Goal: Task Accomplishment & Management: Use online tool/utility

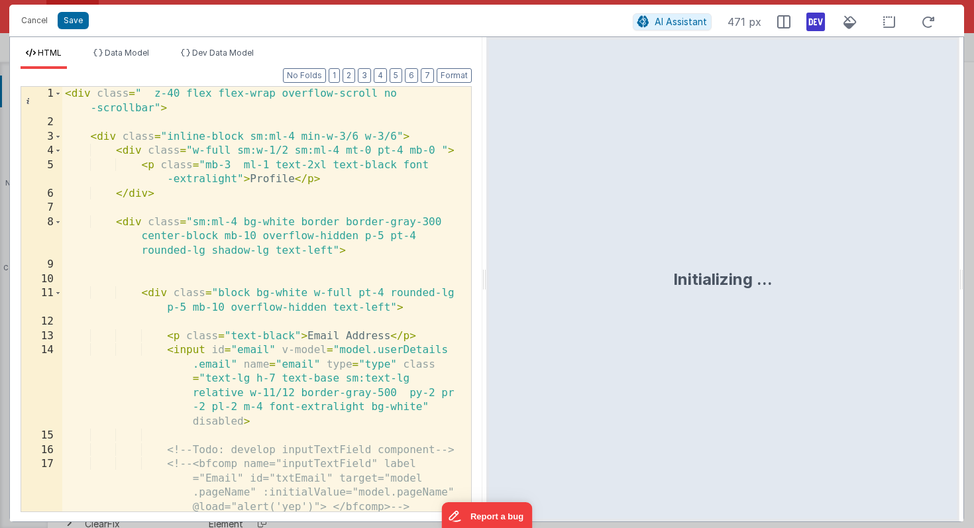
click at [343, 248] on div "< div class = " z-40 flex flex-wrap overflow-scroll no -scrollbar" > < div clas…" at bounding box center [261, 321] width 399 height 468
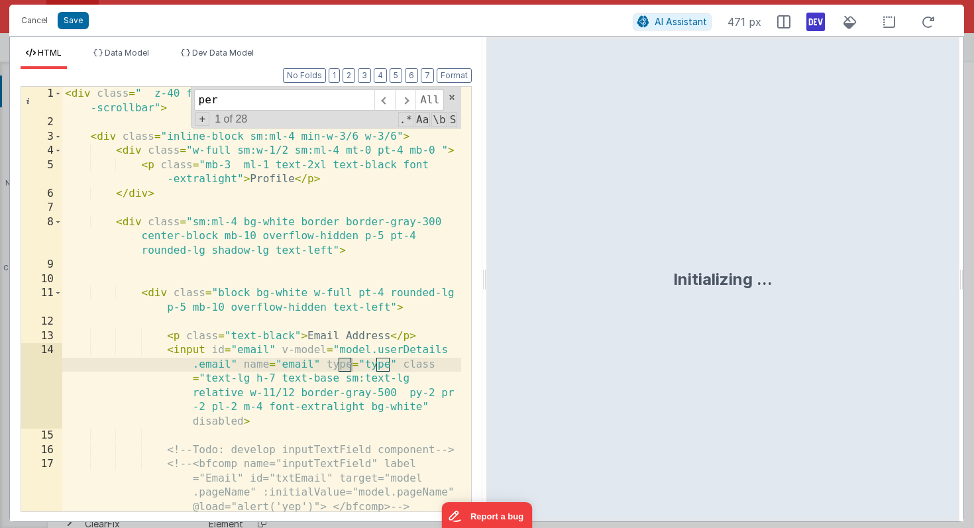
scroll to position [1739, 0]
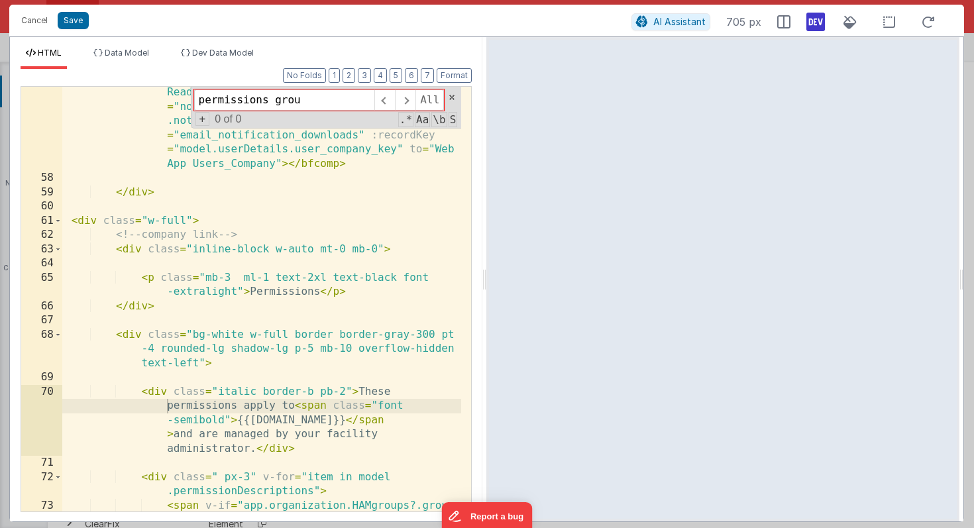
click at [256, 278] on div "< bfcomp name = "SlideToggle" label = "New Download Ready" clickAction = "toggl…" at bounding box center [261, 355] width 399 height 567
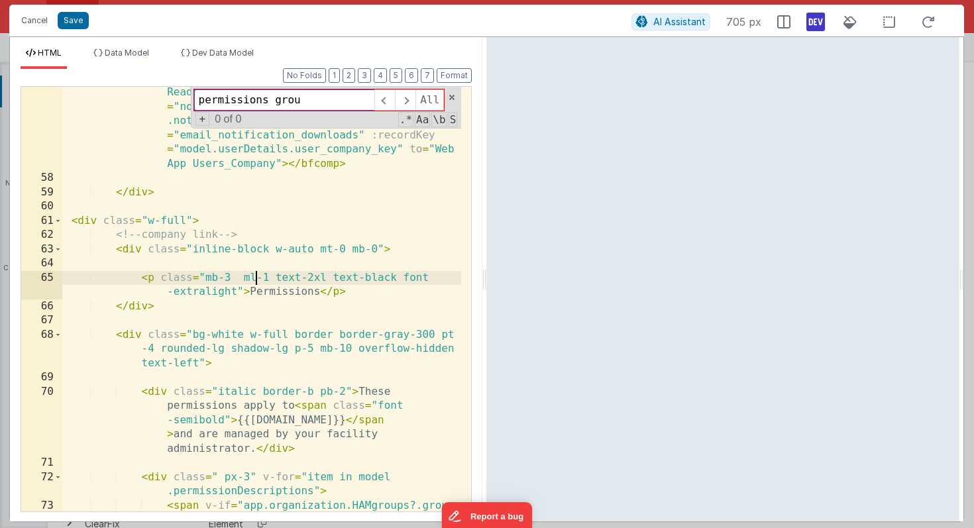
click at [267, 101] on input "permissions grou" at bounding box center [284, 99] width 180 height 21
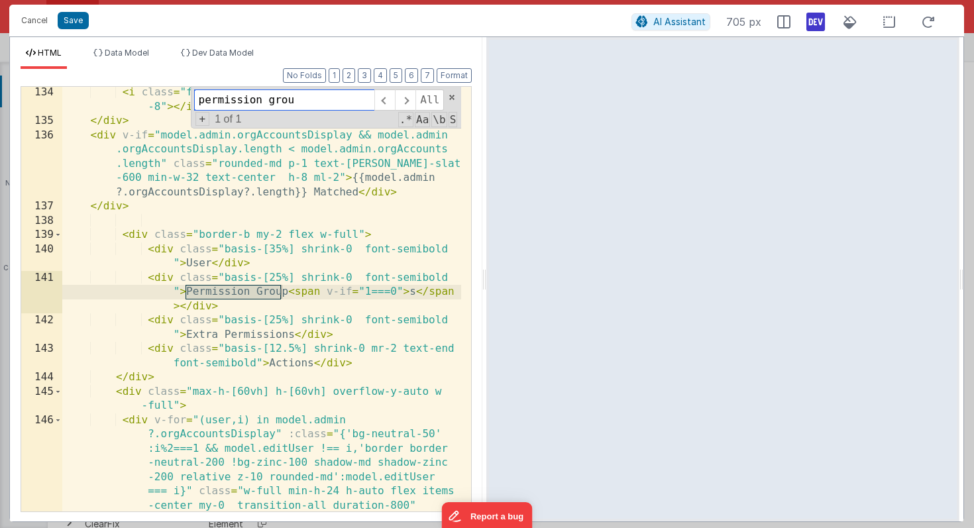
type input "permission grou"
click at [233, 339] on div "< i class = "fa-solid fa-magnifying-glass -translate-x -8" > </ i > </ div > < …" at bounding box center [261, 404] width 399 height 639
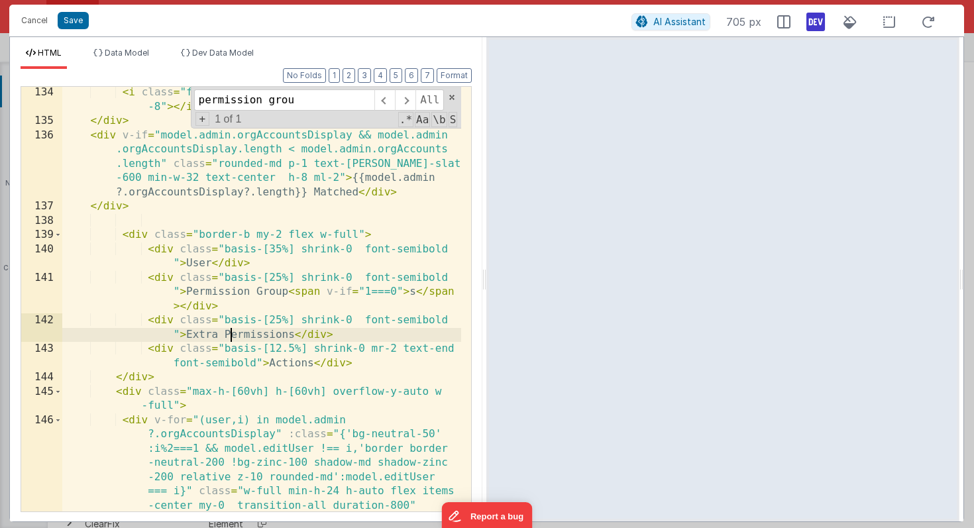
click at [238, 292] on div "< i class = "fa-solid fa-magnifying-glass -translate-x -8" > </ i > </ div > < …" at bounding box center [261, 404] width 399 height 639
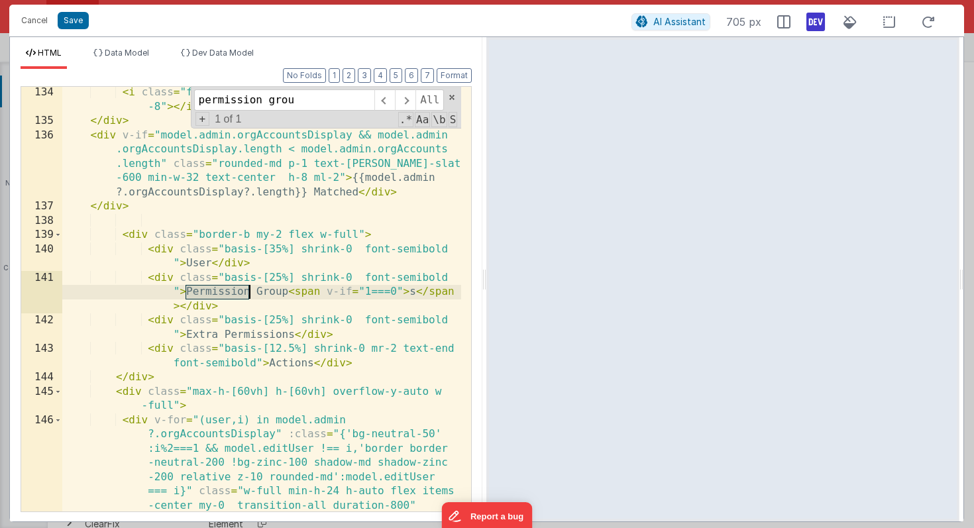
click at [238, 292] on div "< i class = "fa-solid fa-magnifying-glass -translate-x -8" > </ i > </ div > < …" at bounding box center [261, 404] width 399 height 639
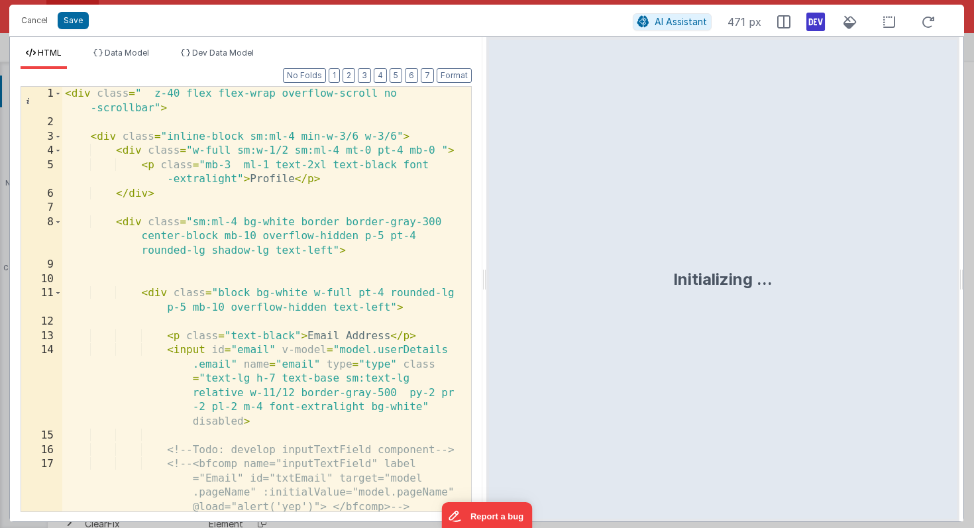
click at [317, 280] on div "< div class = " z-40 flex flex-wrap overflow-scroll no -scrollbar" > < div clas…" at bounding box center [261, 321] width 399 height 468
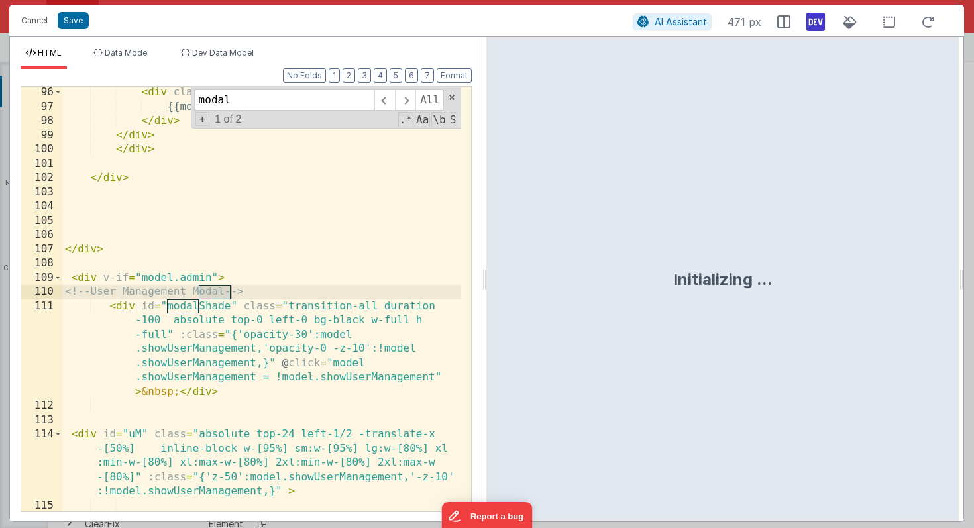
scroll to position [2665, 0]
type input "modal"
click at [261, 280] on div "< div class = "" > {{model.admin?.orgAccounts?.length}} Users </ div > </ div >…" at bounding box center [261, 347] width 399 height 525
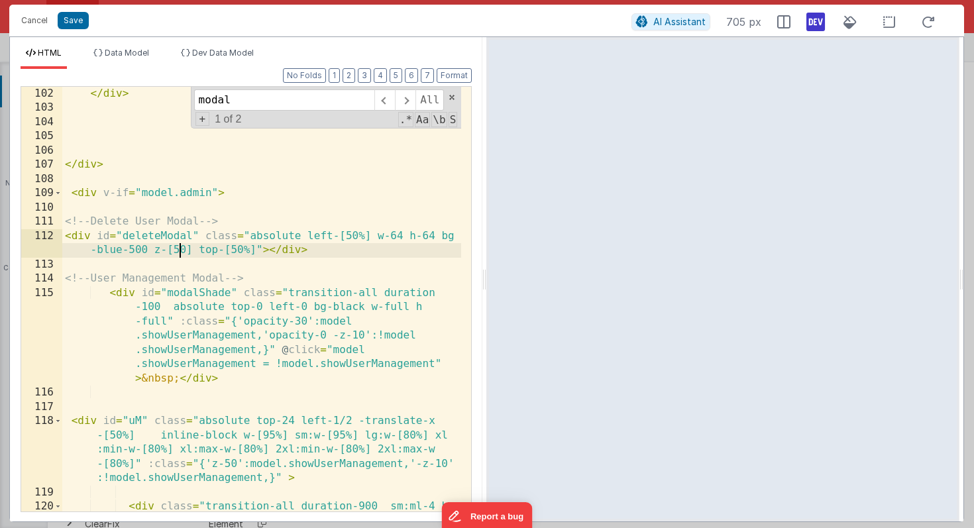
scroll to position [2742, 0]
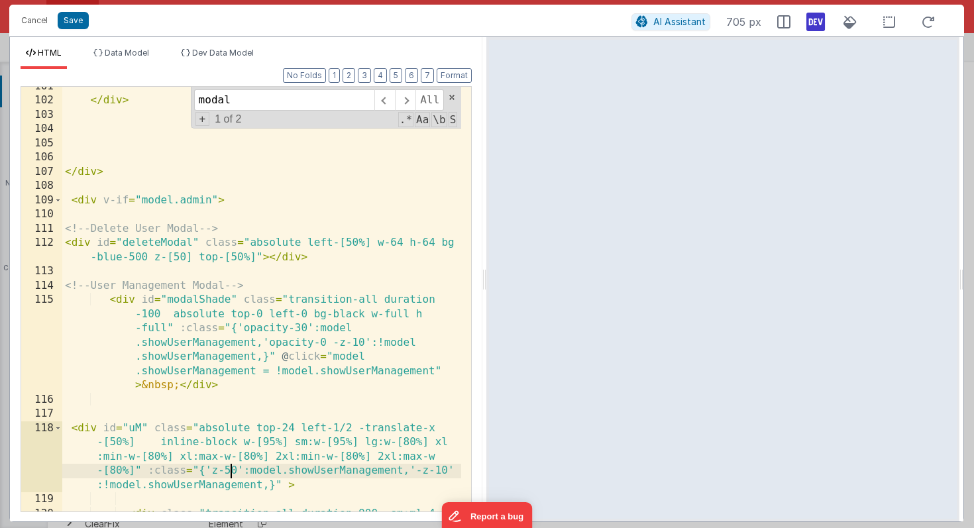
click at [229, 472] on div "</ div > </ div > < div v-if = "model.admin" > <!-- Delete User Modal --> < div…" at bounding box center [261, 342] width 399 height 525
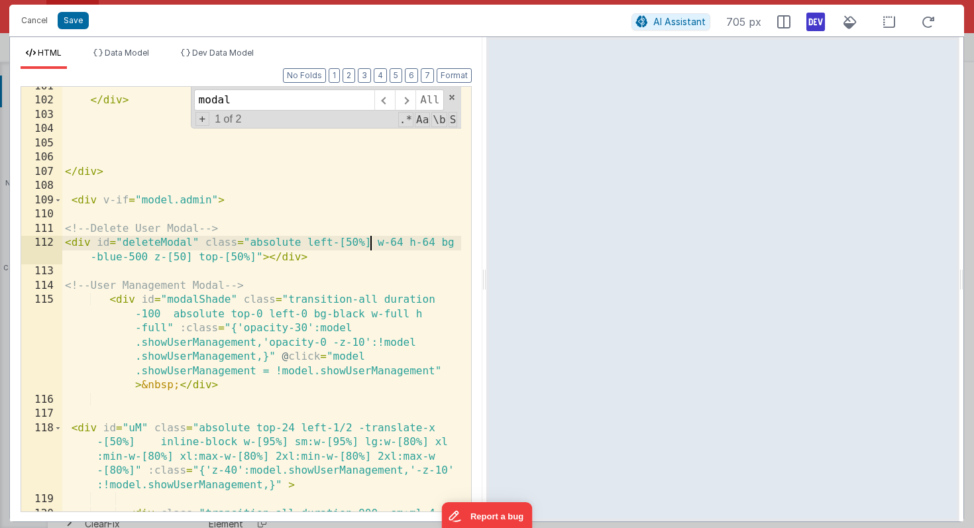
click at [371, 243] on div "</ div > </ div > < div v-if = "model.admin" > <!-- Delete User Modal --> < div…" at bounding box center [261, 342] width 399 height 525
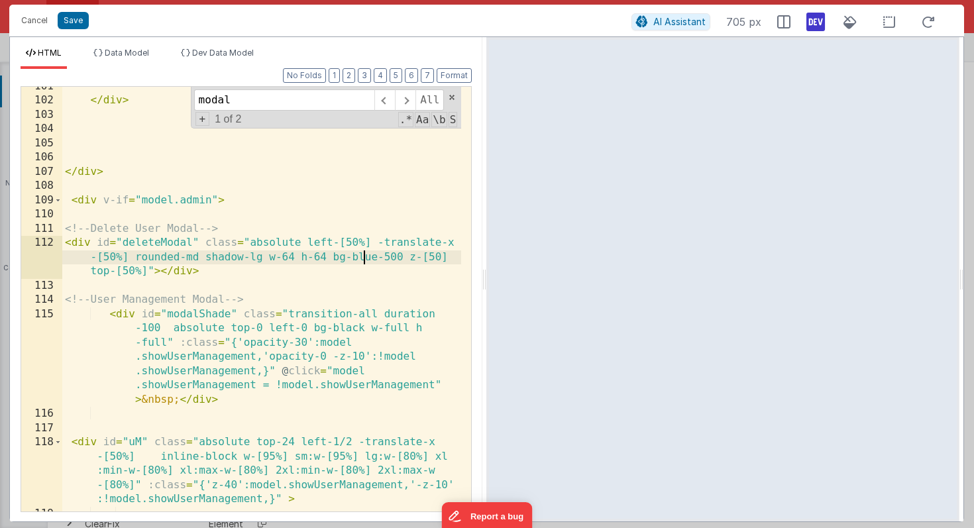
click at [364, 260] on div "</ div > </ div > < div v-if = "model.admin" > <!-- Delete User Modal --> < div…" at bounding box center [261, 306] width 399 height 453
